Goal: Task Accomplishment & Management: Manage account settings

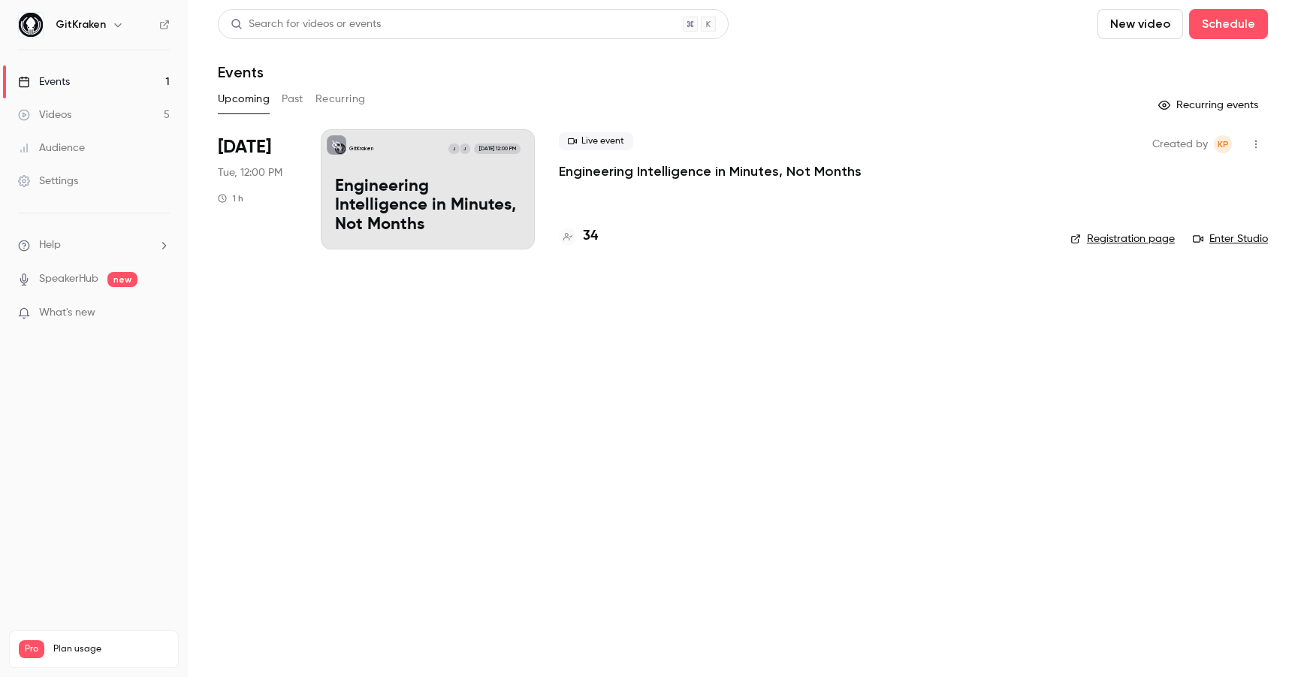
click at [436, 213] on p "Engineering Intelligence in Minutes, Not Months" at bounding box center [427, 206] width 185 height 58
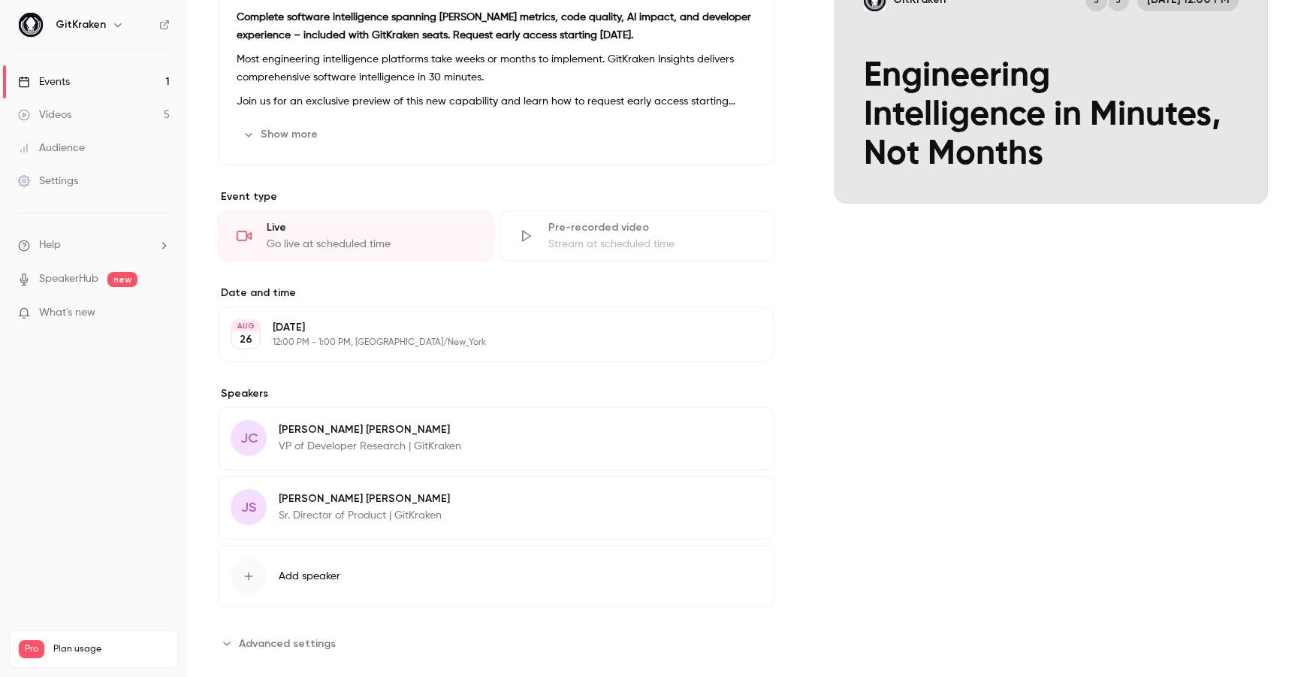
scroll to position [218, 0]
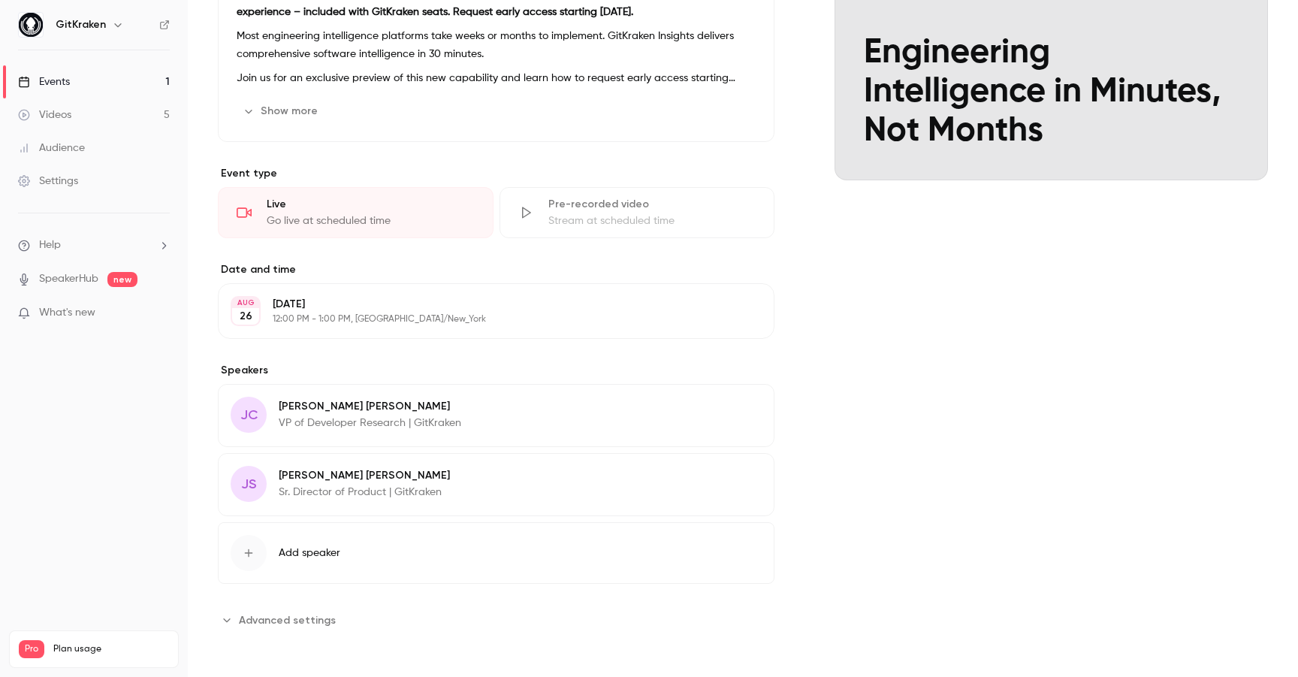
click at [242, 627] on button "Advanced settings" at bounding box center [281, 620] width 127 height 24
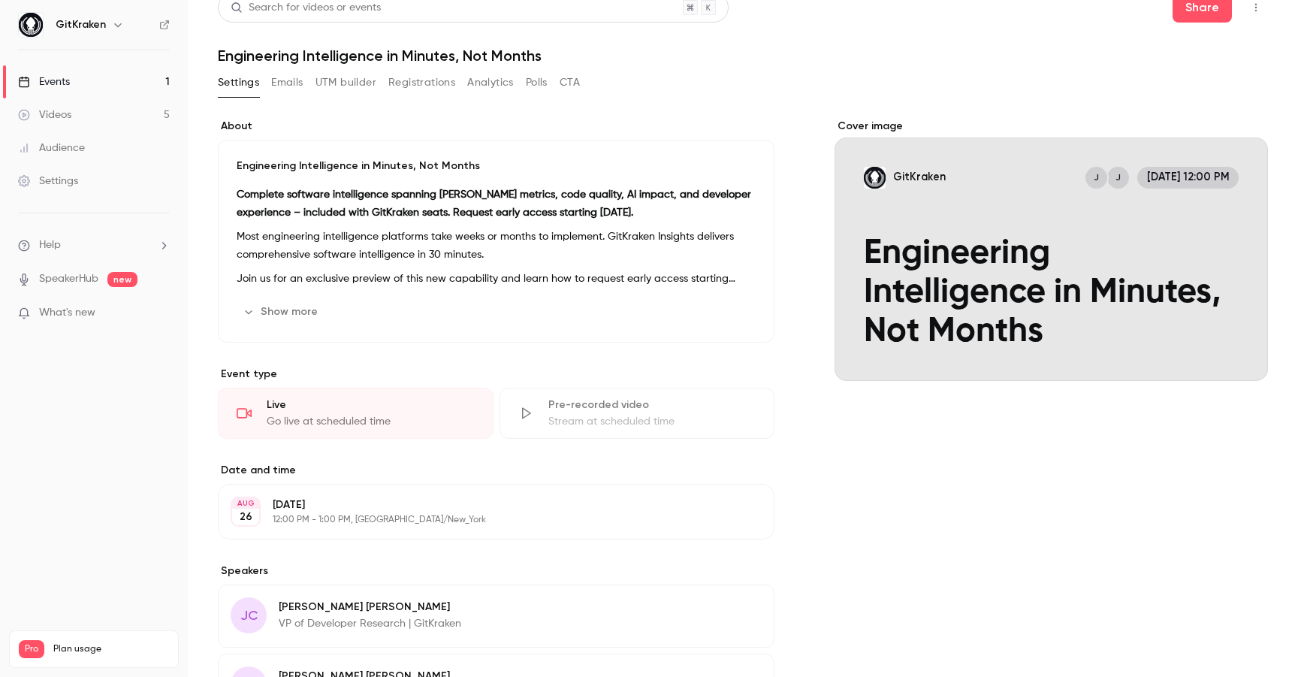
scroll to position [0, 0]
